Goal: Transaction & Acquisition: Purchase product/service

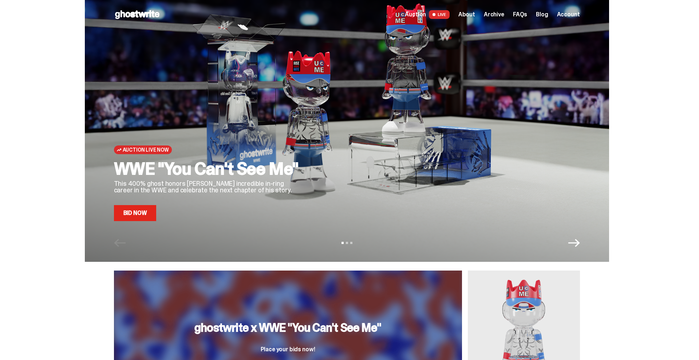
scroll to position [0, 0]
click at [143, 223] on div "Auction Live Now WWE "You Can't See Me" This 400% ghost honors John Cena's incr…" at bounding box center [347, 131] width 524 height 262
click at [141, 218] on link "Bid Now" at bounding box center [135, 213] width 43 height 16
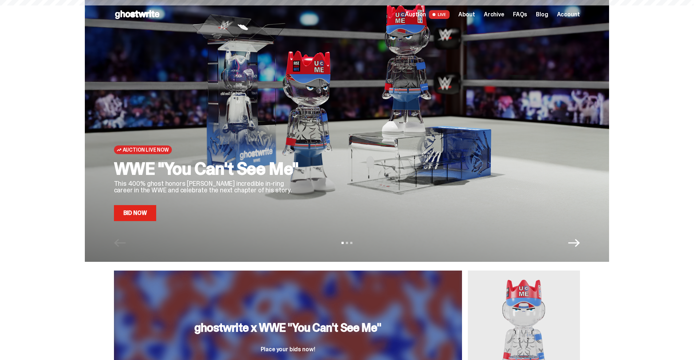
click at [137, 213] on link "Bid Now" at bounding box center [135, 213] width 43 height 16
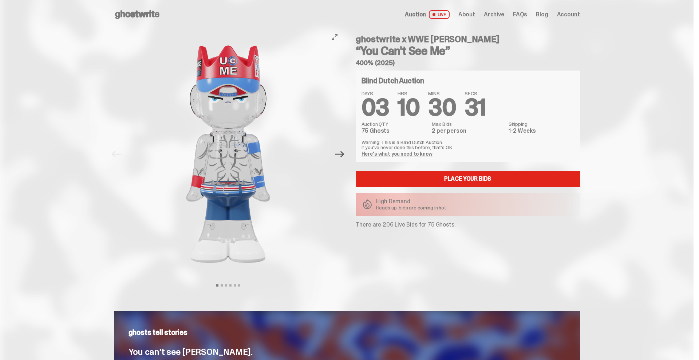
click at [340, 158] on icon "Next" at bounding box center [339, 154] width 9 height 9
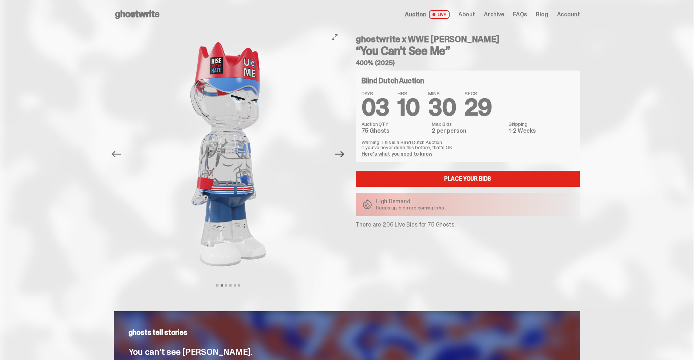
click at [340, 158] on icon "Next" at bounding box center [339, 154] width 9 height 9
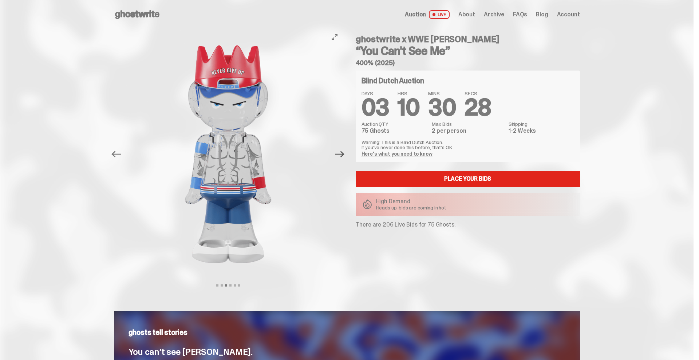
click at [340, 158] on icon "Next" at bounding box center [339, 154] width 9 height 9
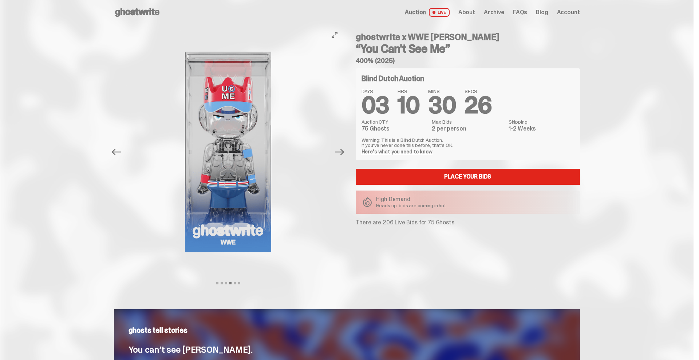
scroll to position [3, 0]
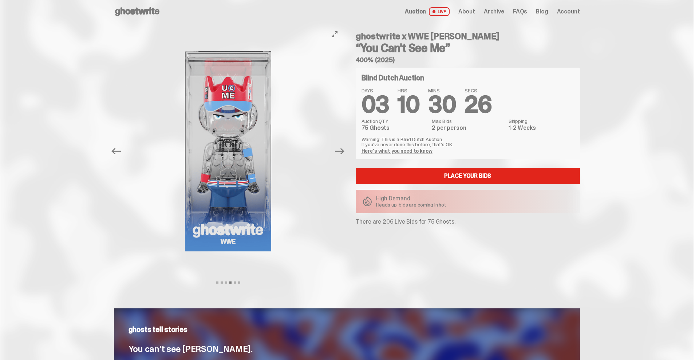
click at [340, 158] on button "Next" at bounding box center [340, 151] width 16 height 16
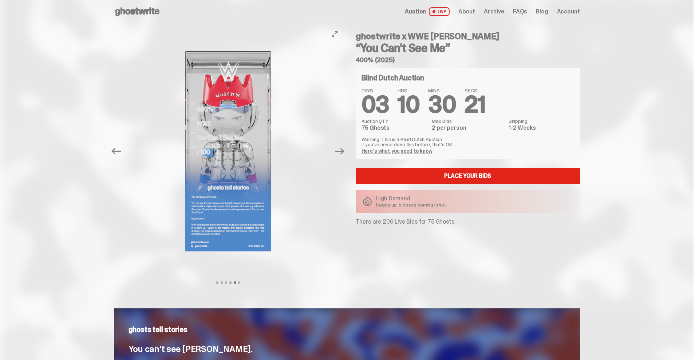
scroll to position [3, 0]
click at [340, 158] on button "Next" at bounding box center [340, 151] width 16 height 16
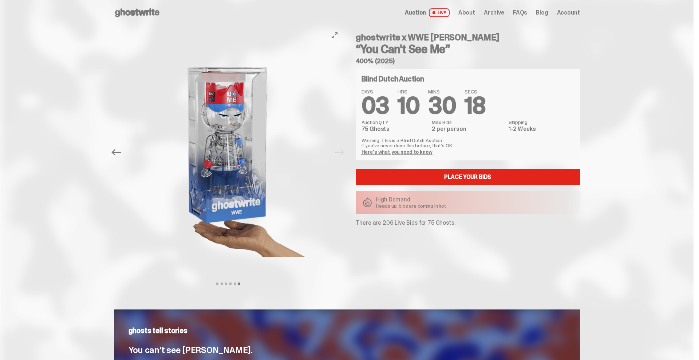
scroll to position [2, 0]
click at [340, 158] on div at bounding box center [228, 152] width 229 height 250
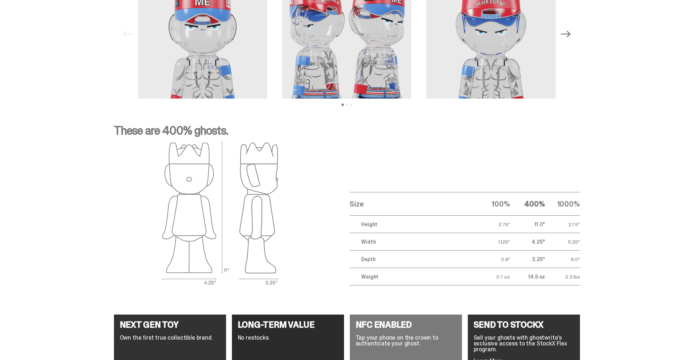
scroll to position [1079, 0]
